Goal: Information Seeking & Learning: Learn about a topic

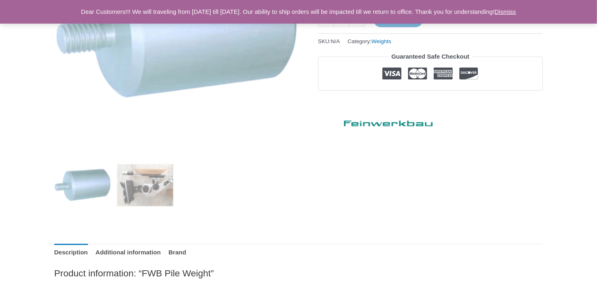
scroll to position [245, 0]
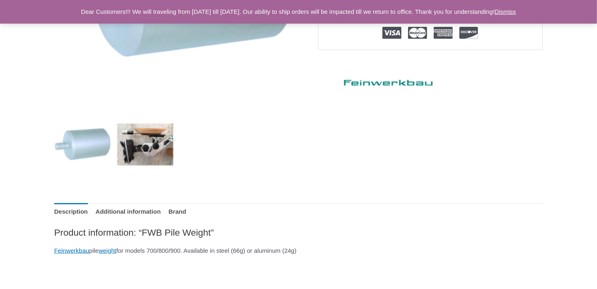
click at [145, 146] on img at bounding box center [145, 144] width 57 height 57
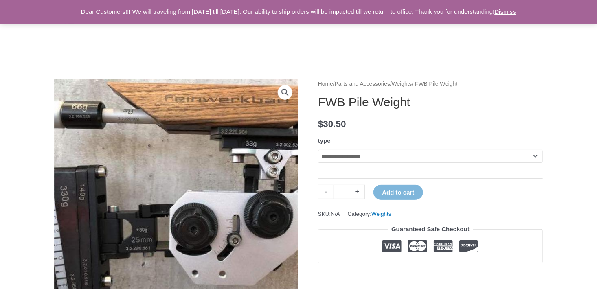
scroll to position [0, 0]
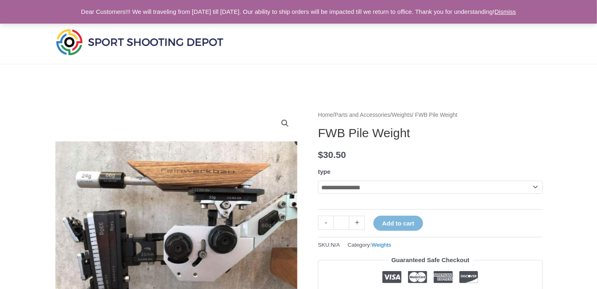
click at [120, 43] on img at bounding box center [139, 42] width 171 height 30
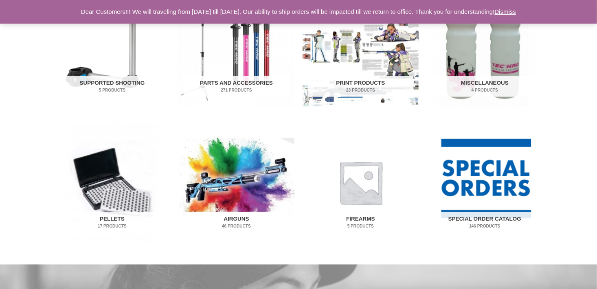
scroll to position [408, 0]
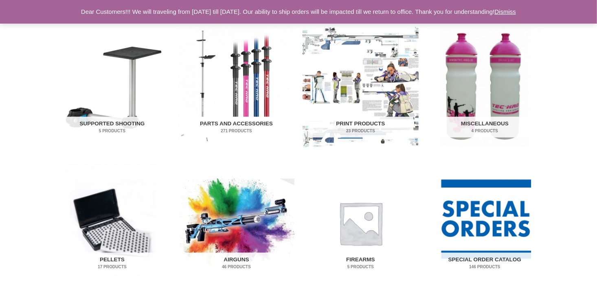
click at [236, 123] on h2 "Parts and Accessories 271 Products" at bounding box center [236, 127] width 105 height 21
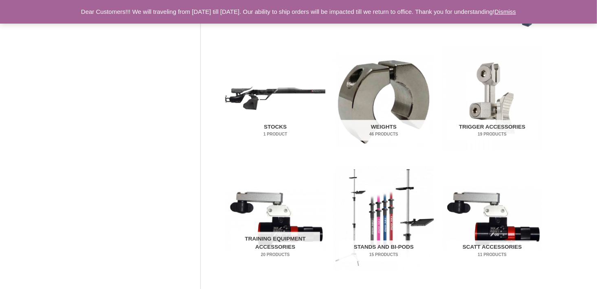
scroll to position [408, 0]
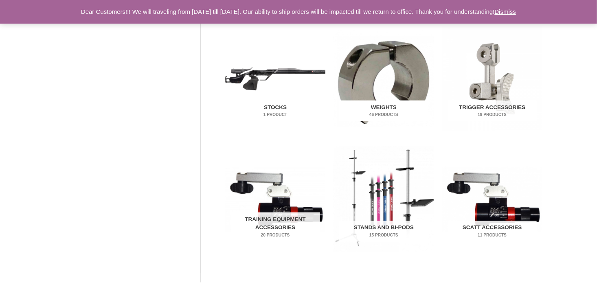
click at [379, 108] on h2 "Weights 46 Products" at bounding box center [383, 111] width 89 height 21
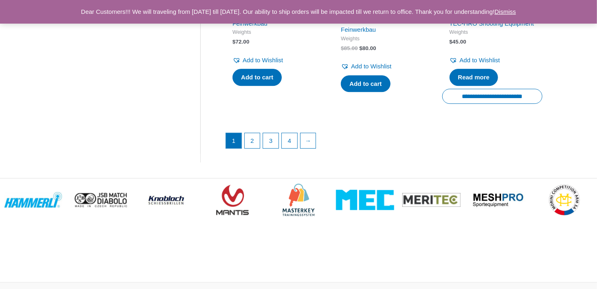
scroll to position [1223, 0]
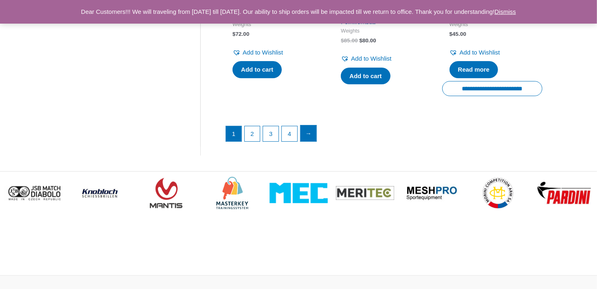
click at [312, 142] on link "→" at bounding box center [309, 134] width 16 height 16
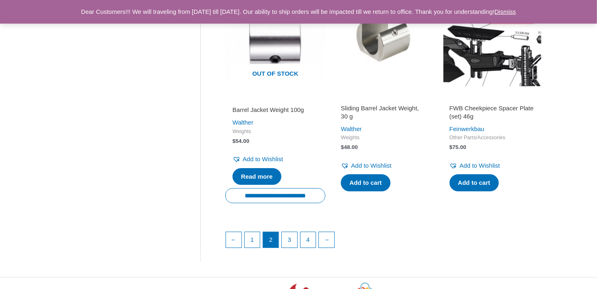
scroll to position [1182, 0]
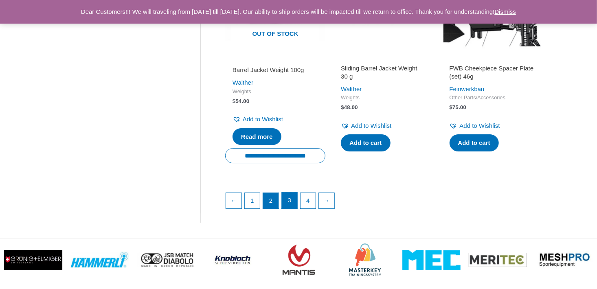
click at [291, 198] on link "3" at bounding box center [289, 200] width 15 height 16
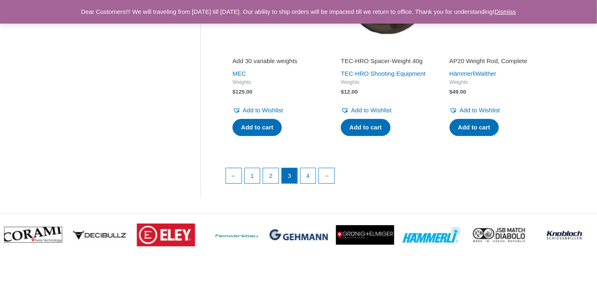
scroll to position [1182, 0]
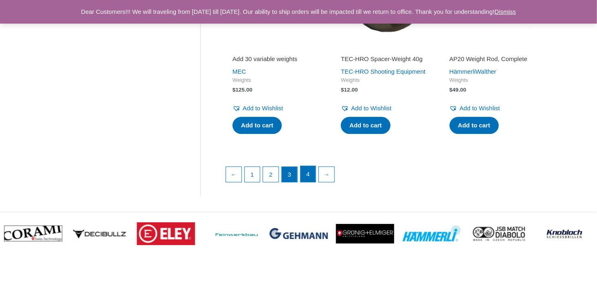
click at [313, 183] on link "4" at bounding box center [308, 174] width 15 height 16
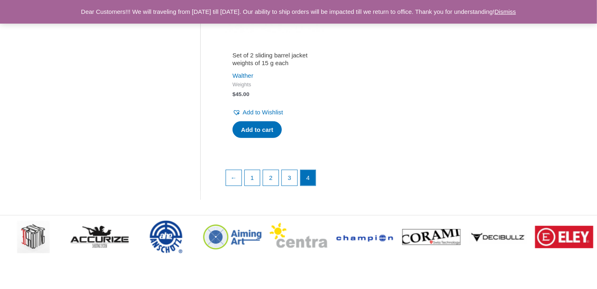
scroll to position [204, 0]
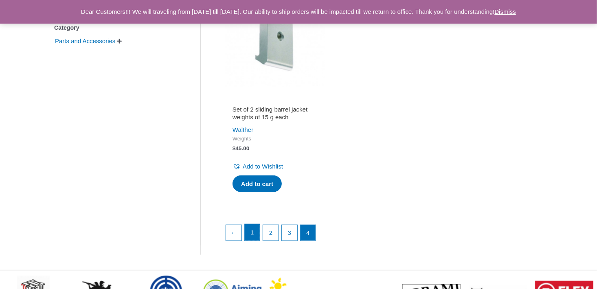
click at [253, 231] on link "1" at bounding box center [252, 233] width 15 height 16
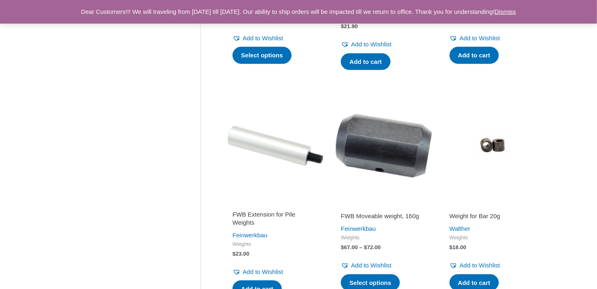
scroll to position [367, 0]
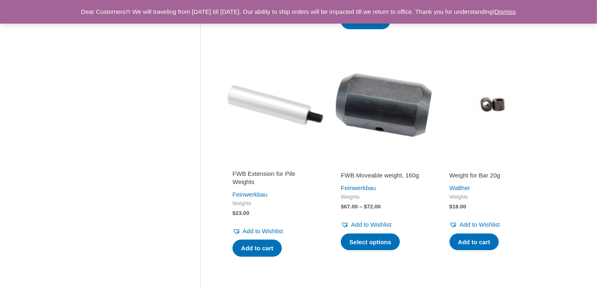
click at [246, 174] on h2 "FWB Extension for Pile Weights" at bounding box center [276, 178] width 86 height 16
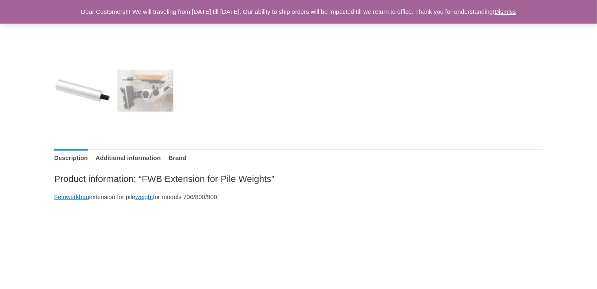
scroll to position [285, 0]
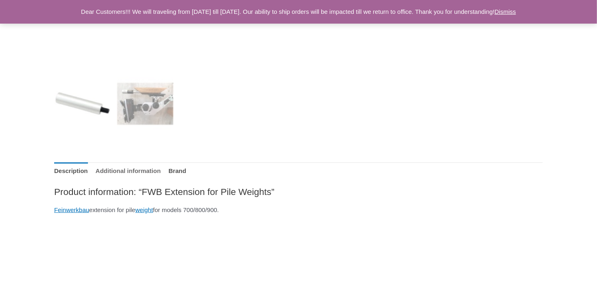
click at [150, 173] on link "Additional information" at bounding box center [128, 172] width 65 height 18
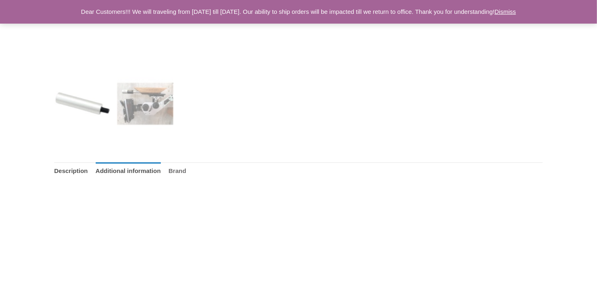
click at [186, 170] on link "Brand" at bounding box center [178, 172] width 18 height 18
click at [75, 172] on link "Description" at bounding box center [71, 172] width 34 height 18
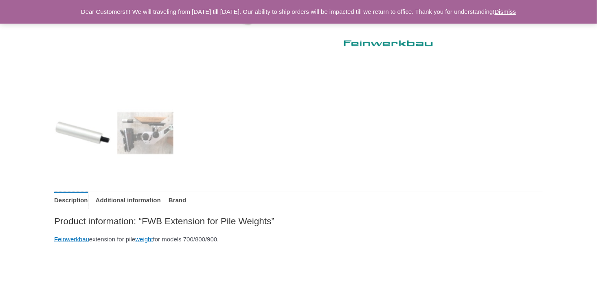
scroll to position [245, 0]
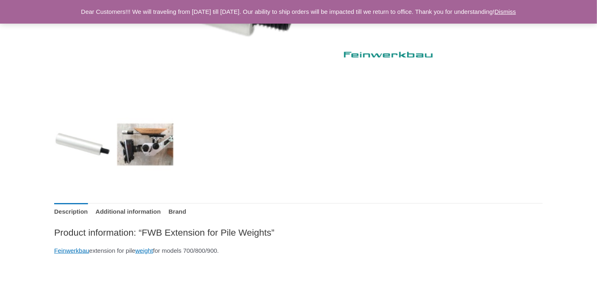
click at [149, 150] on img at bounding box center [145, 144] width 57 height 57
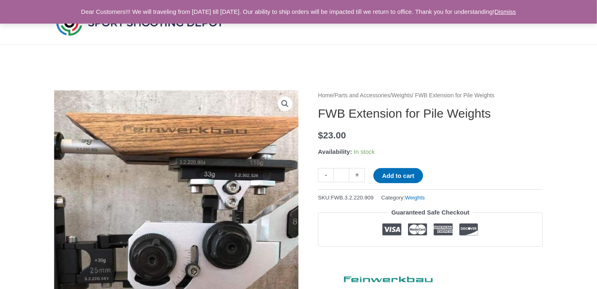
scroll to position [0, 0]
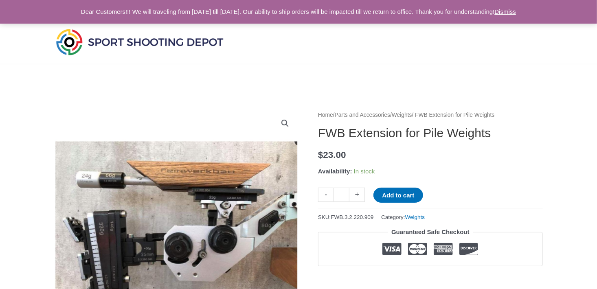
click at [325, 115] on link "Home" at bounding box center [325, 115] width 15 height 6
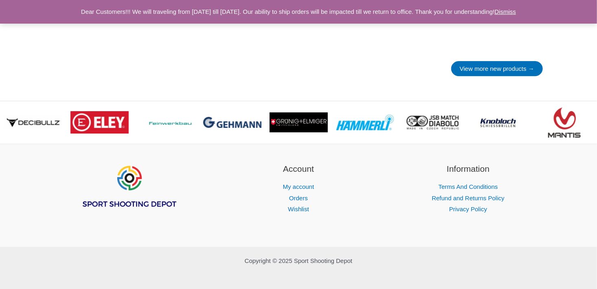
scroll to position [1222, 0]
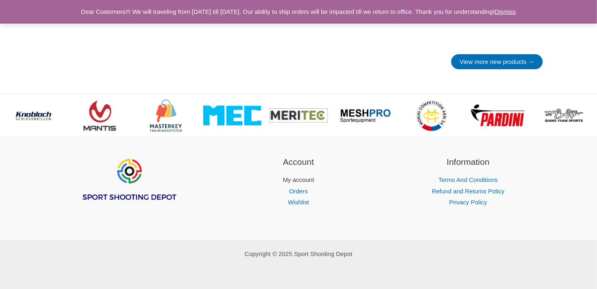
click at [290, 180] on link "My account" at bounding box center [298, 179] width 31 height 7
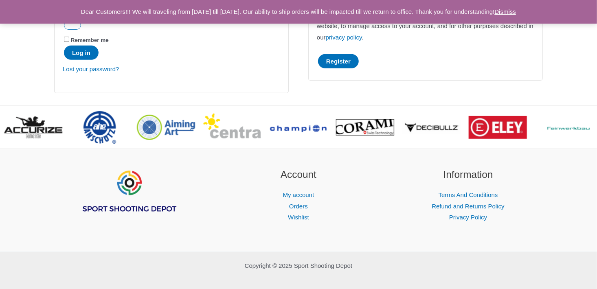
scroll to position [203, 0]
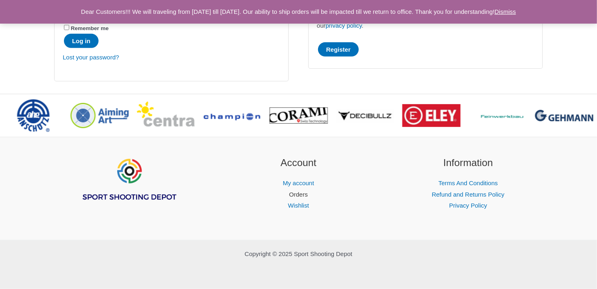
click at [296, 193] on link "Orders" at bounding box center [298, 194] width 19 height 7
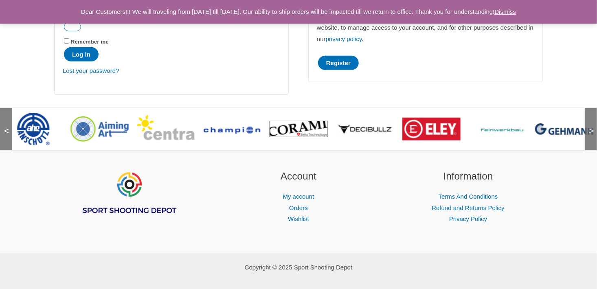
scroll to position [203, 0]
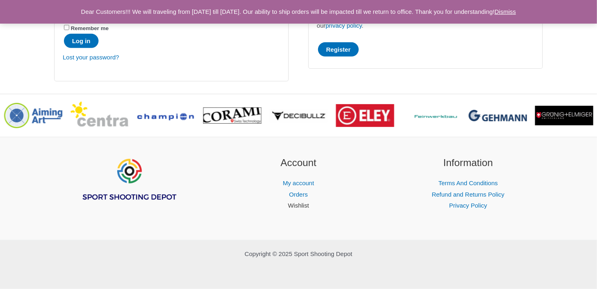
click at [300, 206] on link "Wishlist" at bounding box center [298, 205] width 21 height 7
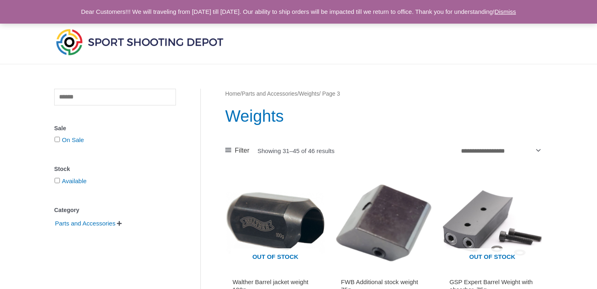
scroll to position [1182, 0]
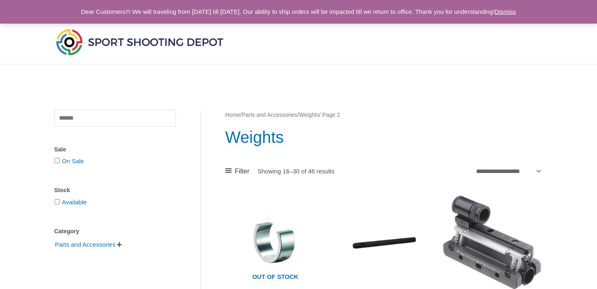
scroll to position [1182, 0]
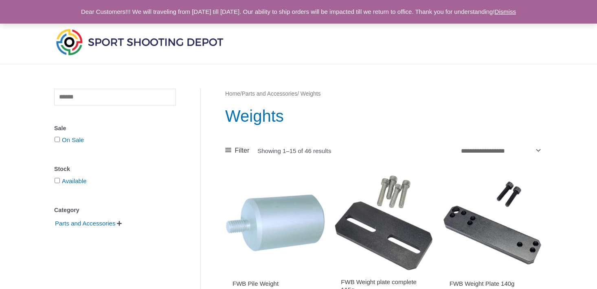
scroll to position [1223, 0]
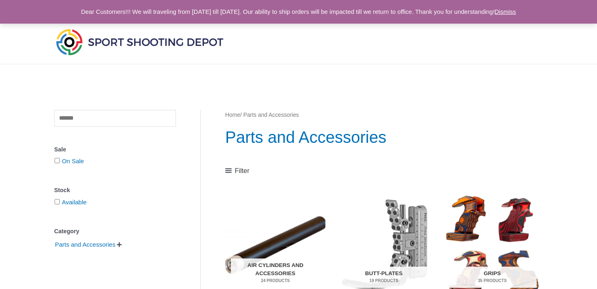
scroll to position [408, 0]
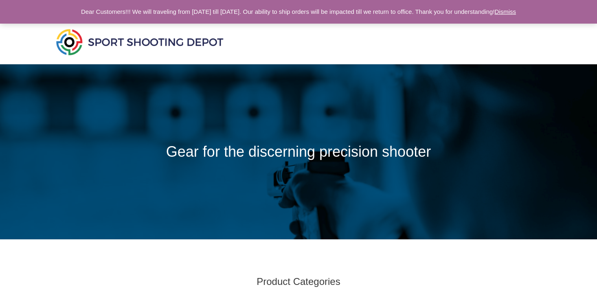
scroll to position [408, 0]
